Goal: Information Seeking & Learning: Learn about a topic

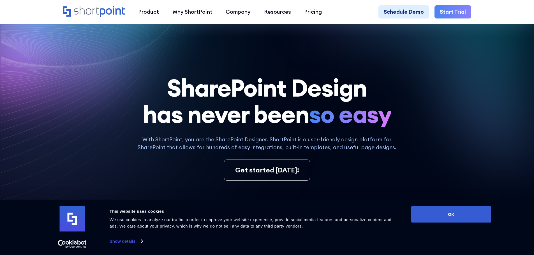
scroll to position [84, 0]
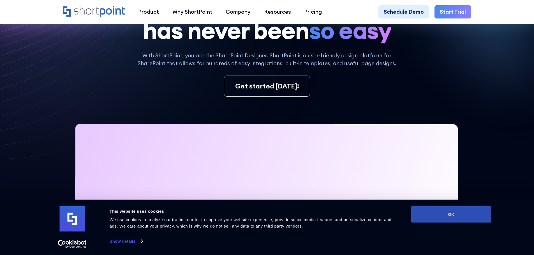
click at [443, 213] on button "OK" at bounding box center [451, 215] width 80 height 16
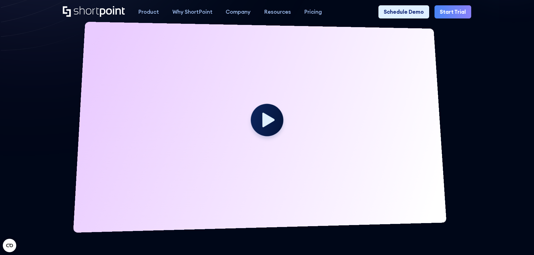
scroll to position [0, 0]
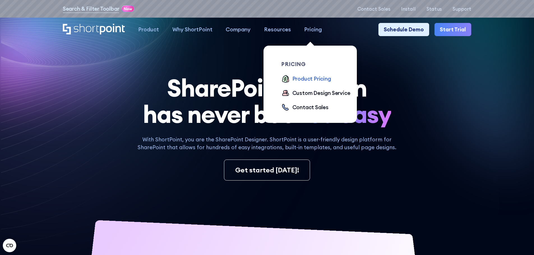
click at [303, 82] on div "Product Pricing" at bounding box center [311, 79] width 39 height 8
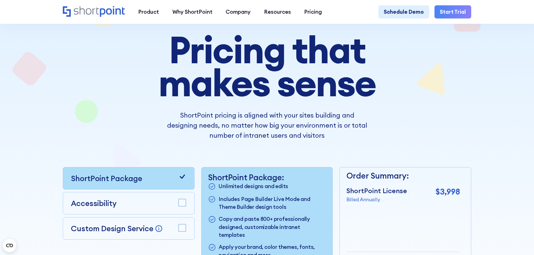
scroll to position [125, 0]
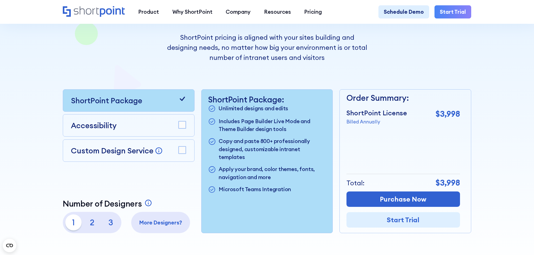
click at [183, 128] on rect at bounding box center [182, 125] width 7 height 7
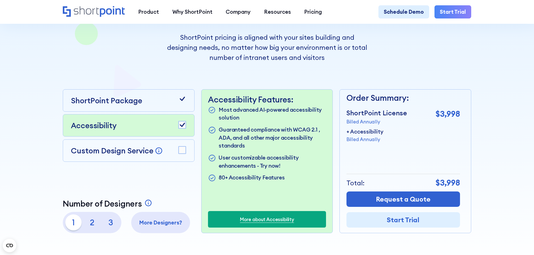
click at [183, 155] on div at bounding box center [182, 150] width 8 height 9
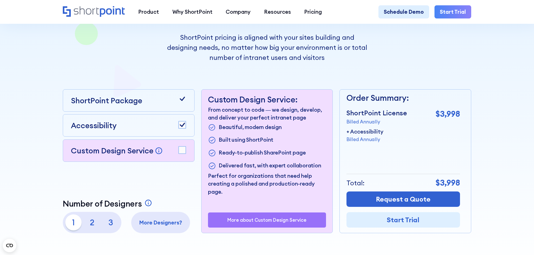
click at [138, 106] on p "ShortPoint Package" at bounding box center [106, 100] width 71 height 11
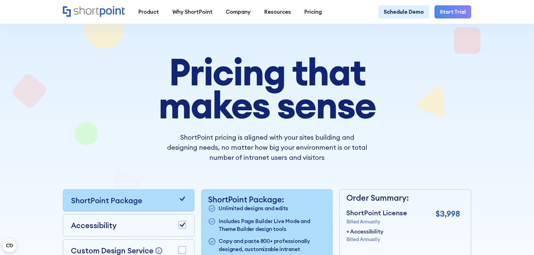
scroll to position [22, 0]
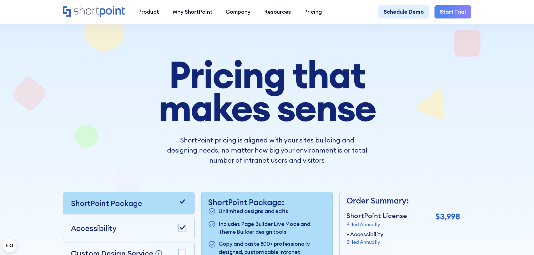
drag, startPoint x: 532, startPoint y: 27, endPoint x: 532, endPoint y: 30, distance: 2.9
click at [532, 30] on div at bounding box center [267, 184] width 534 height 385
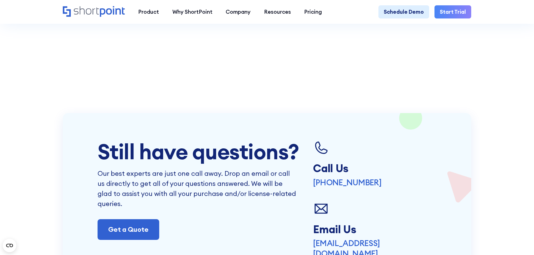
scroll to position [0, 0]
